Goal: Task Accomplishment & Management: Manage account settings

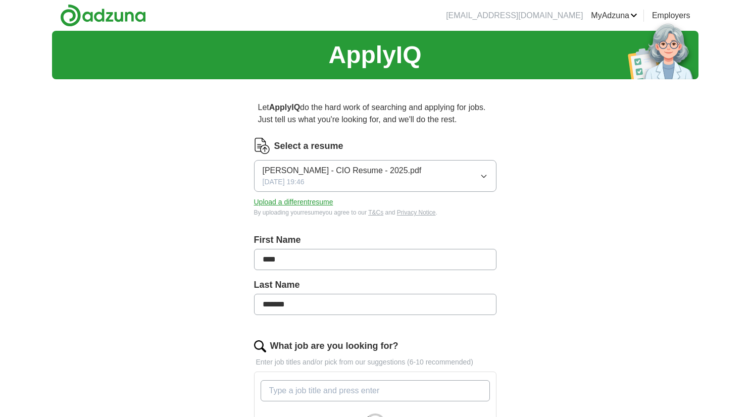
click at [484, 175] on icon "button" at bounding box center [484, 176] width 8 height 8
click at [538, 180] on div "ApplyIQ Let ApplyIQ do the hard work of searching and applying for jobs. Just t…" at bounding box center [375, 355] width 646 height 648
click at [308, 201] on button "Upload a different resume" at bounding box center [293, 202] width 79 height 11
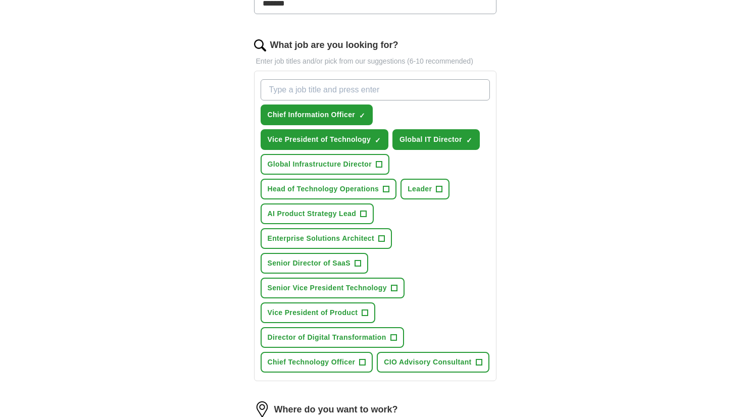
scroll to position [299, 0]
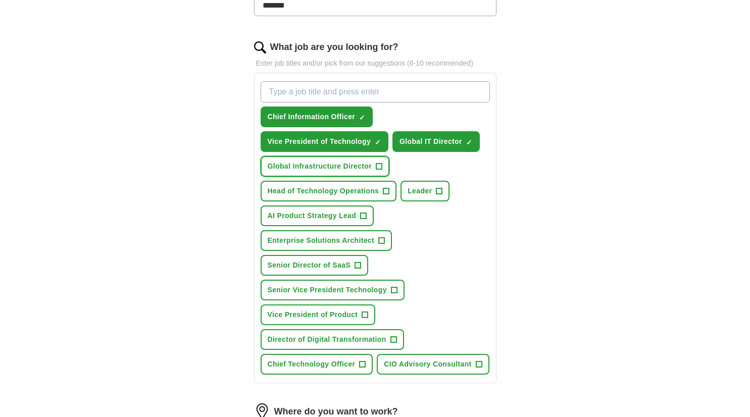
click at [381, 166] on span "+" at bounding box center [379, 167] width 6 height 8
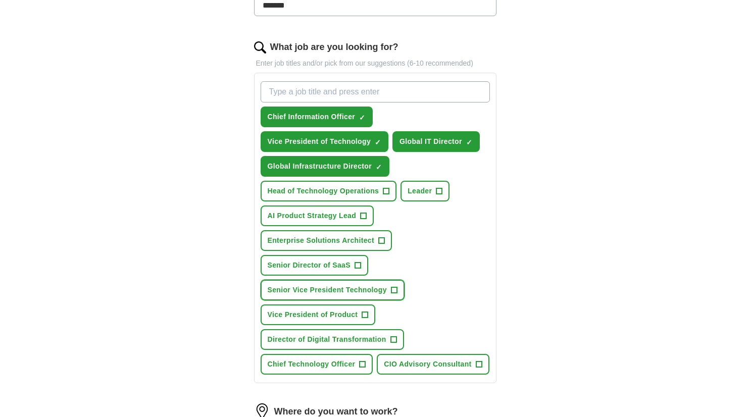
click at [392, 290] on span "+" at bounding box center [394, 290] width 6 height 8
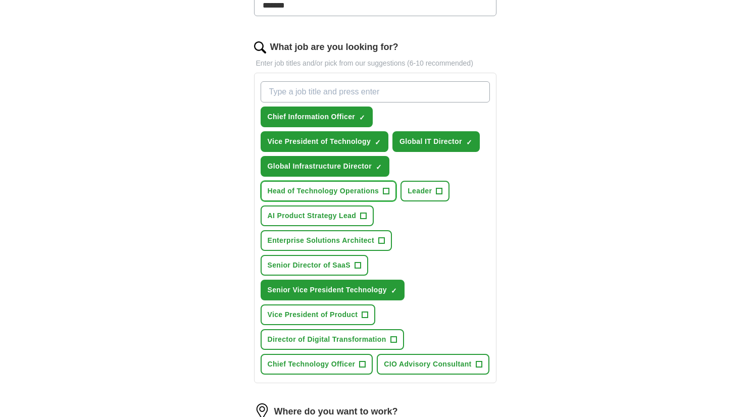
click at [388, 191] on span "+" at bounding box center [386, 191] width 6 height 8
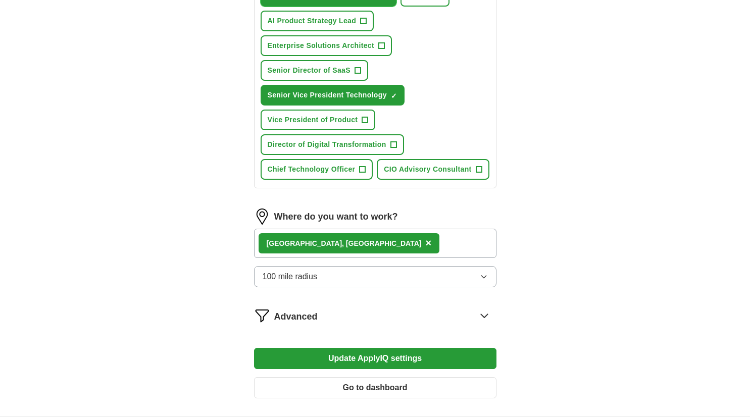
scroll to position [546, 0]
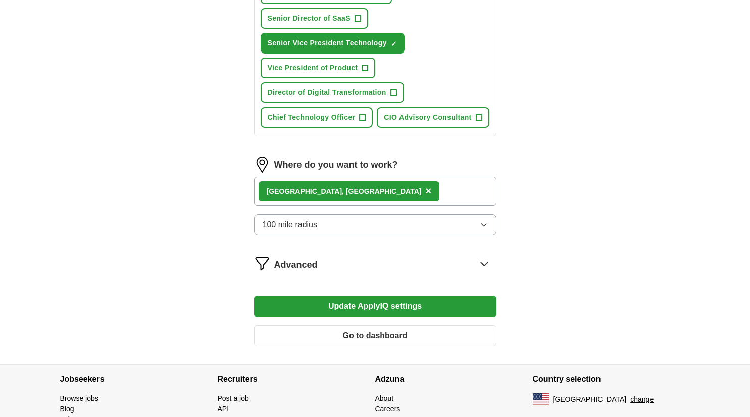
click at [366, 189] on div "[GEOGRAPHIC_DATA], [GEOGRAPHIC_DATA] ×" at bounding box center [375, 191] width 242 height 29
click at [331, 192] on div "[GEOGRAPHIC_DATA], [GEOGRAPHIC_DATA] ×" at bounding box center [375, 191] width 242 height 29
click at [484, 265] on icon at bounding box center [484, 264] width 16 height 16
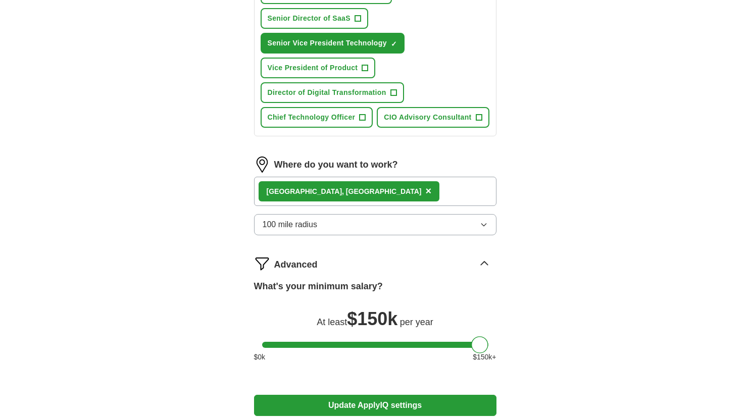
click at [484, 265] on icon at bounding box center [484, 264] width 16 height 16
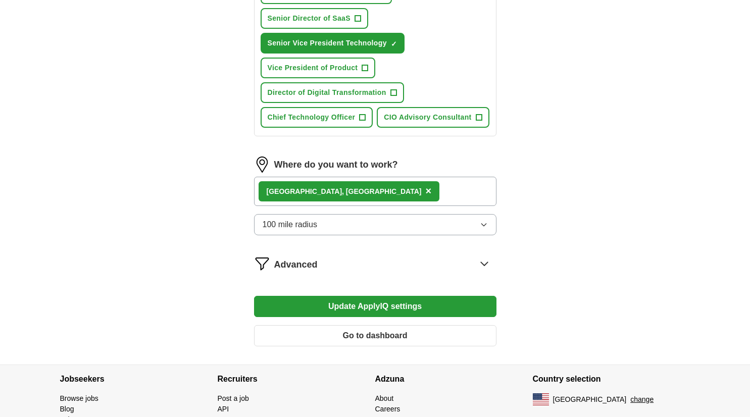
click at [392, 307] on button "Update ApplyIQ settings" at bounding box center [375, 306] width 242 height 21
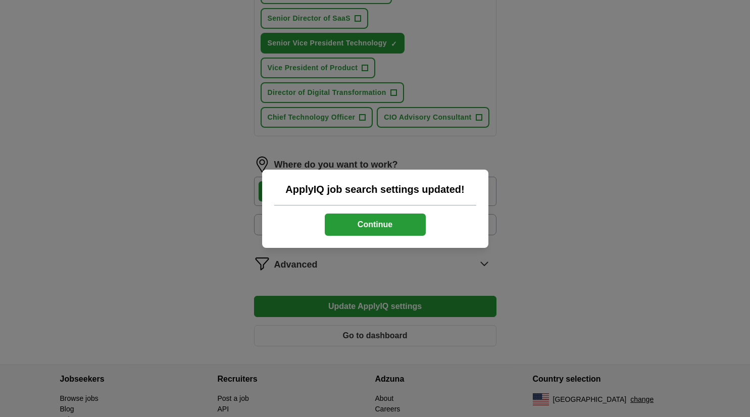
click at [400, 227] on button "Continue" at bounding box center [375, 225] width 101 height 22
